Goal: Task Accomplishment & Management: Use online tool/utility

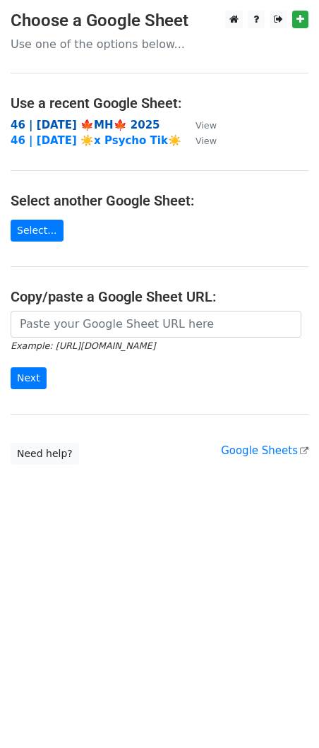
click at [86, 123] on strong "46 | SEP 25 🍁MH🍁 2025" at bounding box center [86, 125] width 150 height 13
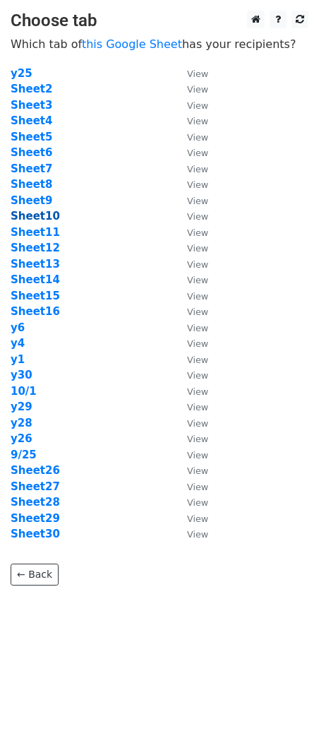
click at [43, 218] on strong "Sheet10" at bounding box center [35, 216] width 49 height 13
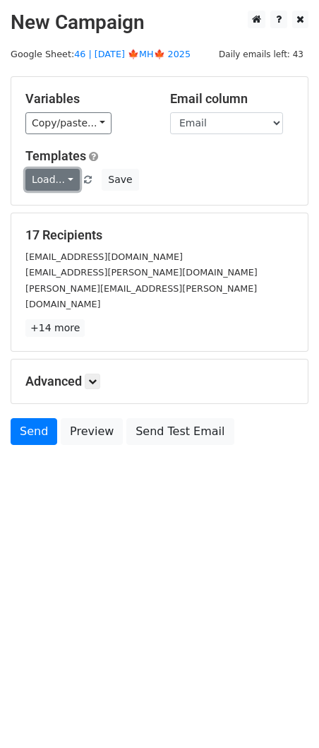
click at [57, 179] on link "Load..." at bounding box center [52, 180] width 54 height 22
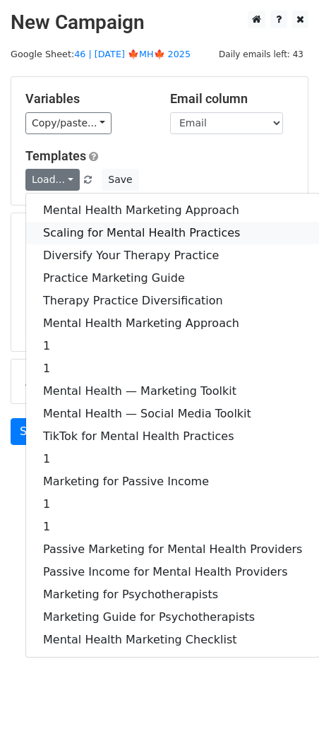
click at [83, 225] on link "Scaling for Mental Health Practices" at bounding box center [172, 233] width 293 height 23
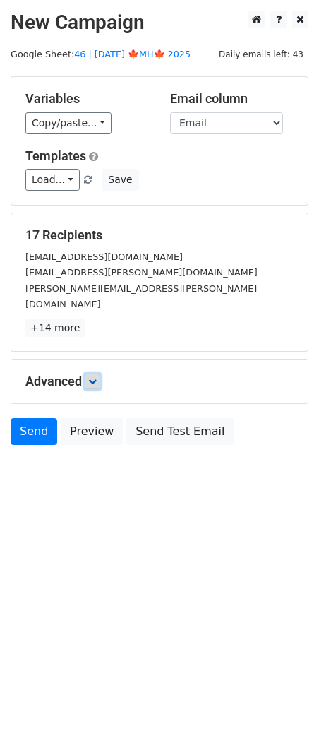
click at [95, 377] on icon at bounding box center [92, 381] width 8 height 8
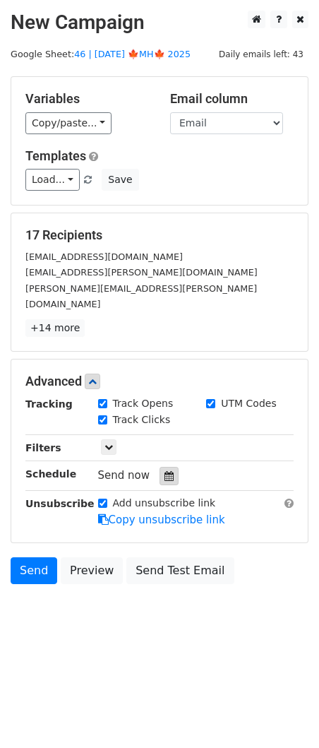
click at [165, 471] on icon at bounding box center [169, 476] width 9 height 10
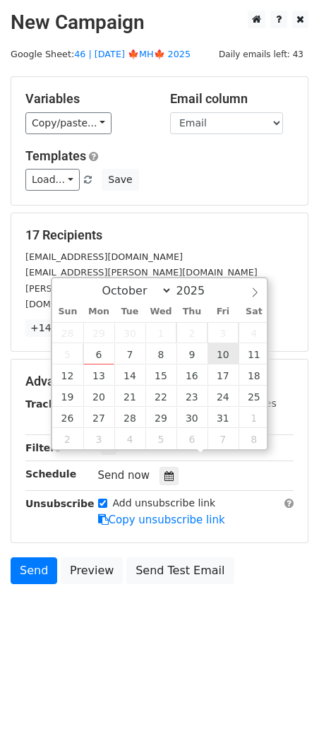
type input "2025-10-10 12:00"
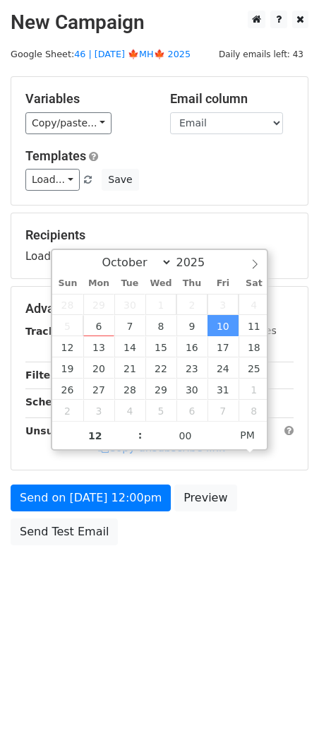
click at [130, 481] on form "Variables Copy/paste... {{Name}} {{Email}} Email column Name Email Templates Lo…" at bounding box center [160, 314] width 298 height 476
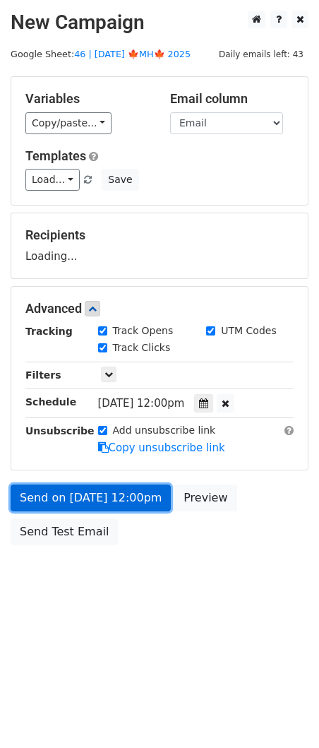
click at [120, 509] on link "Send on Oct 10 at 12:00pm" at bounding box center [91, 498] width 160 height 27
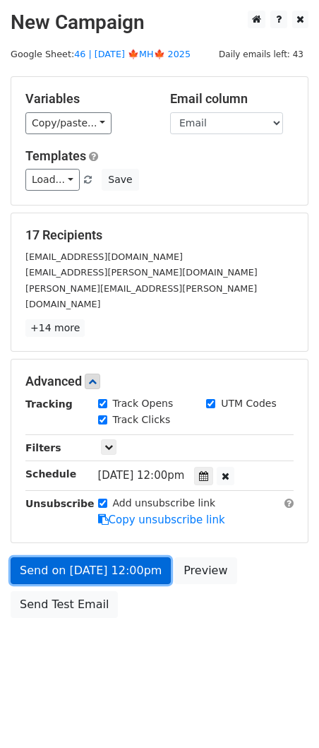
click at [58, 558] on link "Send on Oct 10 at 12:00pm" at bounding box center [91, 571] width 160 height 27
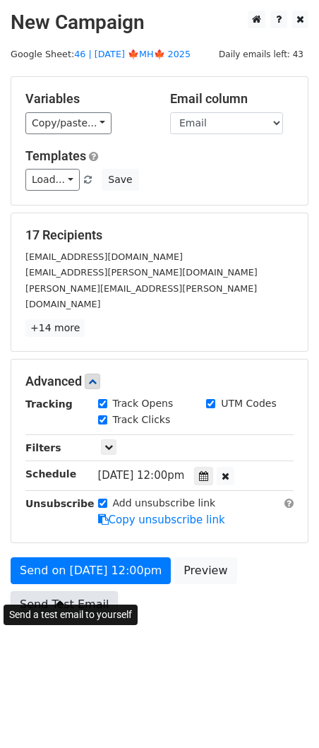
click at [54, 591] on link "Send Test Email" at bounding box center [64, 604] width 107 height 27
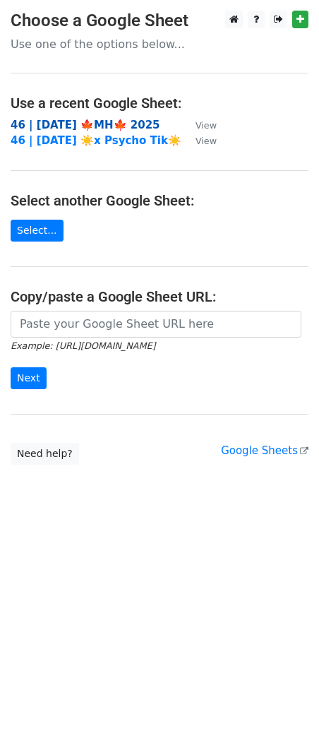
click at [117, 124] on strong "46 | SEP 25 🍁MH🍁 2025" at bounding box center [86, 125] width 150 height 13
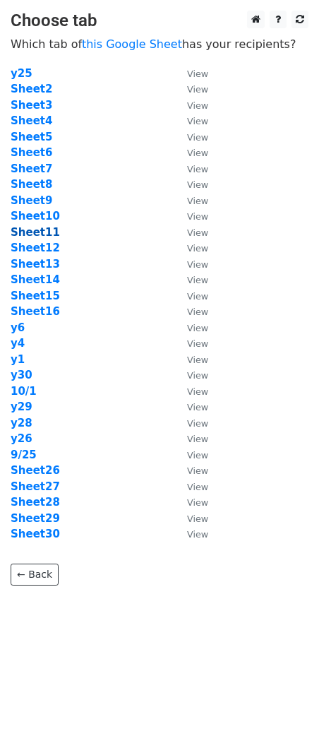
click at [40, 232] on strong "Sheet11" at bounding box center [35, 232] width 49 height 13
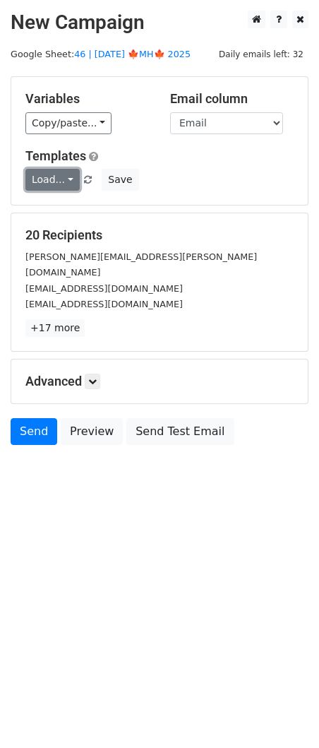
click at [49, 182] on link "Load..." at bounding box center [52, 180] width 54 height 22
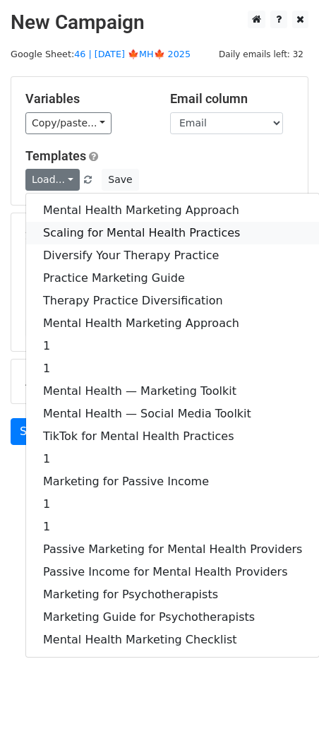
click at [77, 228] on link "Scaling for Mental Health Practices" at bounding box center [172, 233] width 293 height 23
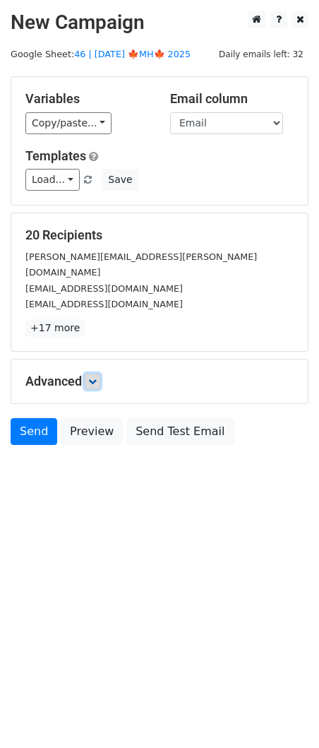
click at [94, 374] on link at bounding box center [93, 382] width 16 height 16
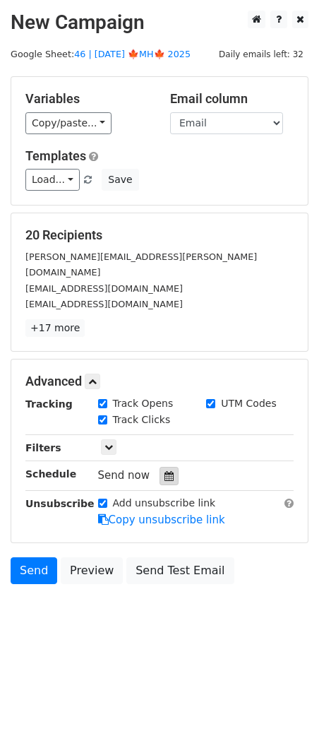
click at [165, 471] on icon at bounding box center [169, 476] width 9 height 10
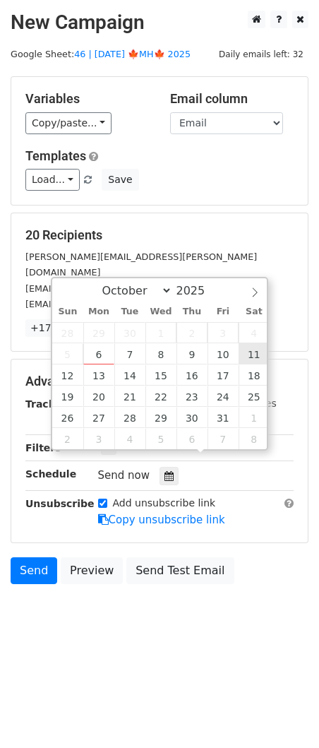
type input "2025-10-11 12:00"
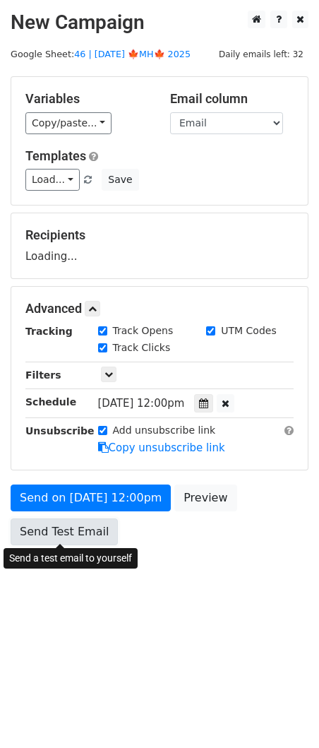
click at [76, 538] on link "Send Test Email" at bounding box center [64, 532] width 107 height 27
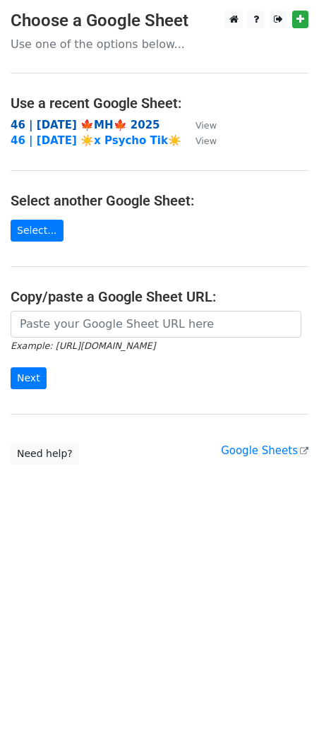
click at [117, 126] on strong "46 | [DATE] 🍁MH🍁 2025" at bounding box center [86, 125] width 150 height 13
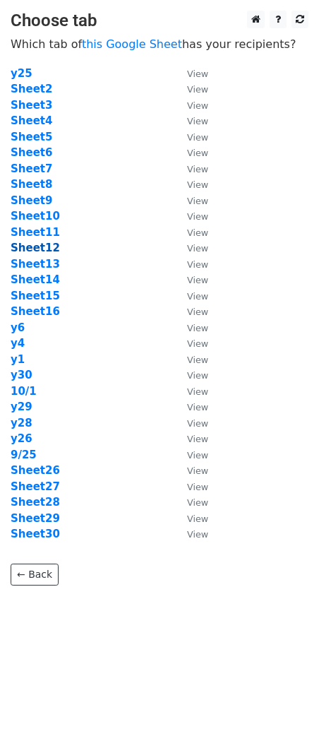
click at [31, 249] on strong "Sheet12" at bounding box center [35, 248] width 49 height 13
click at [38, 245] on strong "Sheet12" at bounding box center [35, 248] width 49 height 13
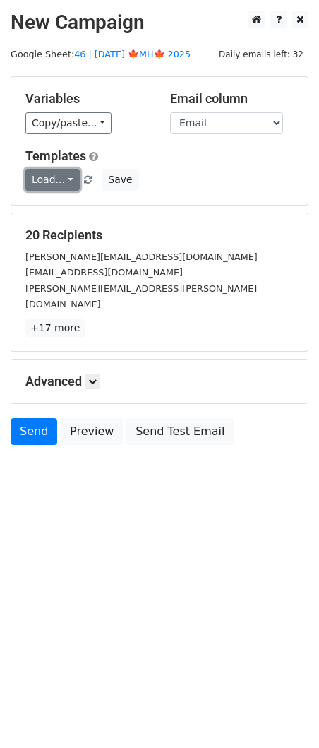
click at [52, 181] on link "Load..." at bounding box center [52, 180] width 54 height 22
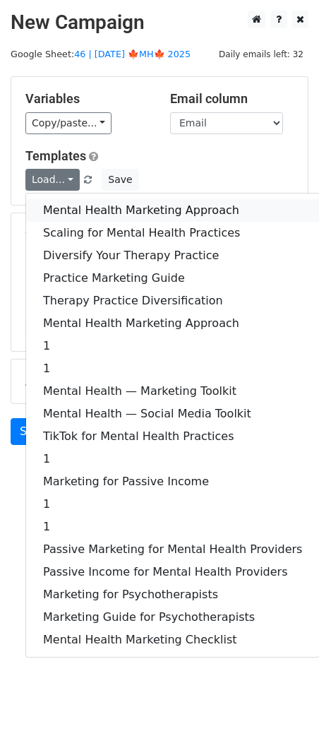
click at [79, 216] on link "Mental Health Marketing Approach" at bounding box center [172, 210] width 293 height 23
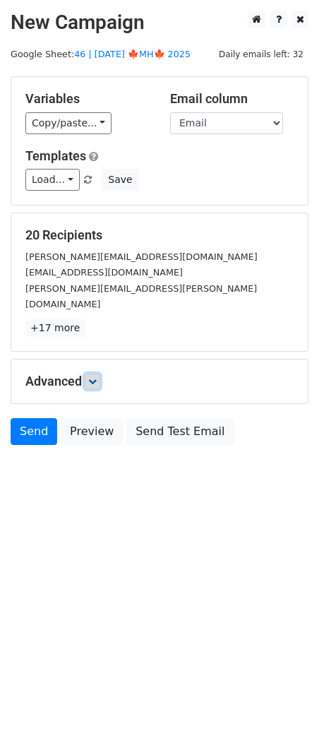
click at [95, 377] on icon at bounding box center [92, 381] width 8 height 8
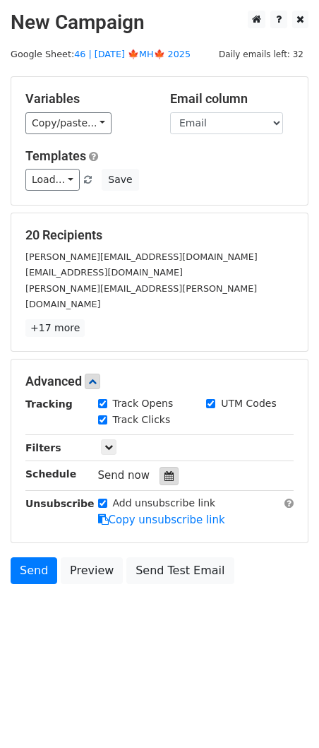
click at [166, 471] on icon at bounding box center [169, 476] width 9 height 10
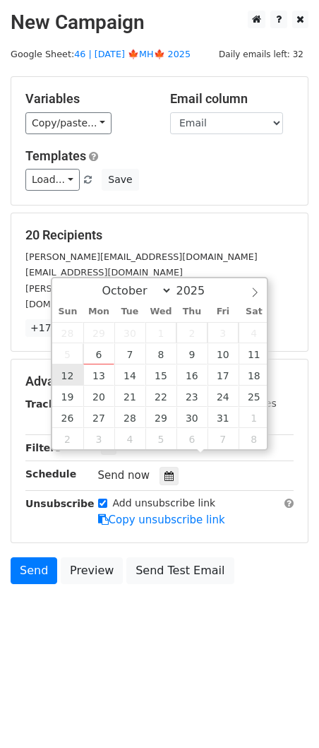
type input "[DATE] 12:00"
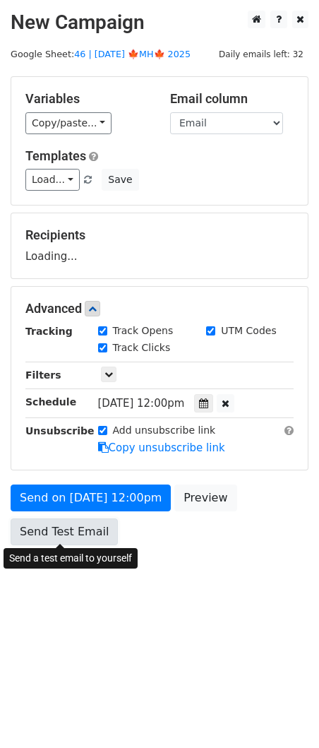
click at [88, 542] on link "Send Test Email" at bounding box center [64, 532] width 107 height 27
